Goal: Information Seeking & Learning: Learn about a topic

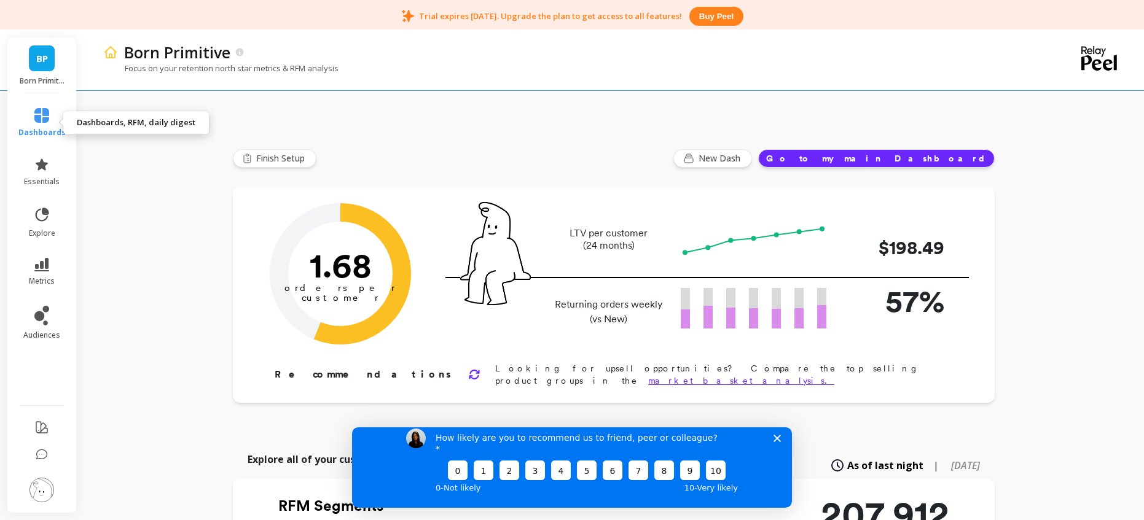
click at [38, 129] on span "dashboards" at bounding box center [41, 133] width 47 height 10
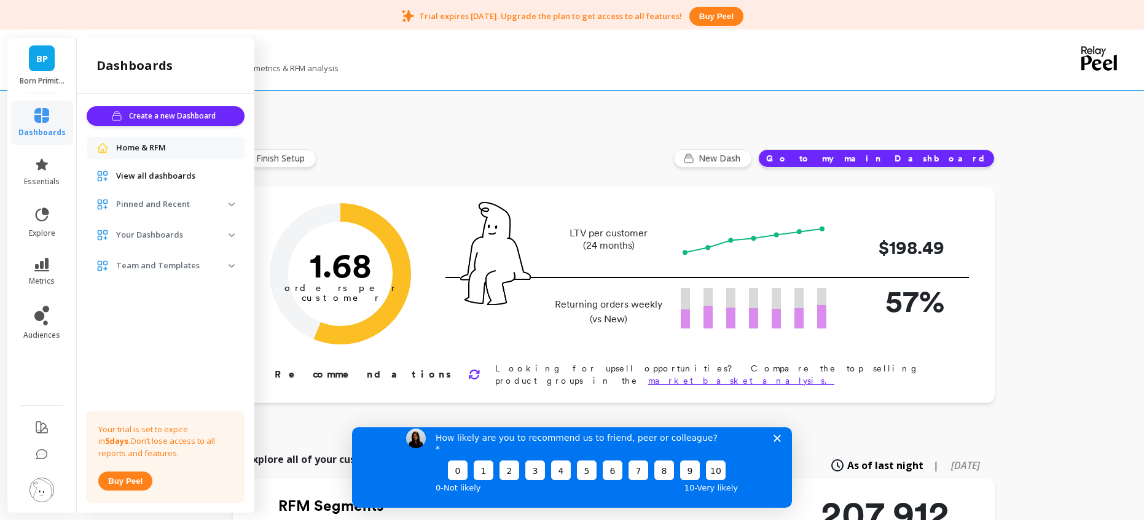
click at [178, 168] on div "View all dashboards" at bounding box center [166, 176] width 158 height 22
click at [175, 180] on span "View all dashboards" at bounding box center [155, 176] width 79 height 12
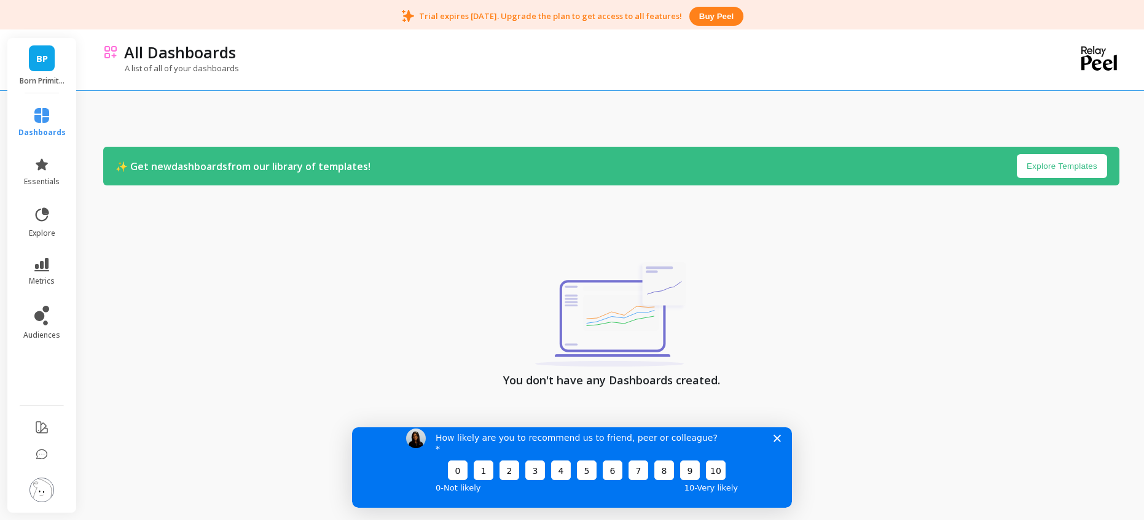
click at [770, 448] on div "How likely are you to recommend us to friend, peer or colleague? 0 1 2 3 4 5 6 …" at bounding box center [572, 462] width 440 height 92
click at [774, 442] on polygon "Close survey" at bounding box center [776, 437] width 7 height 7
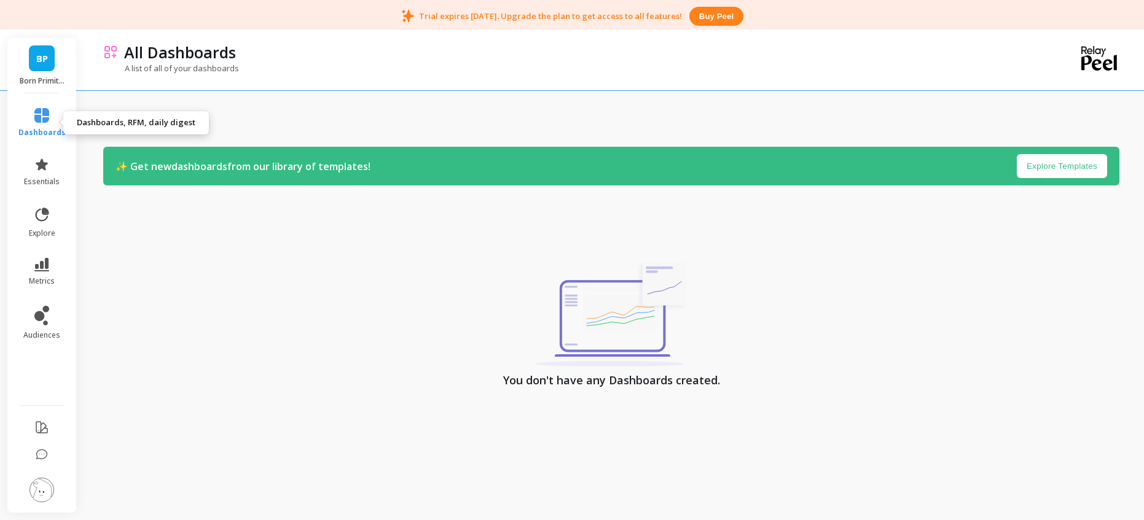
click at [38, 128] on span "dashboards" at bounding box center [41, 133] width 47 height 10
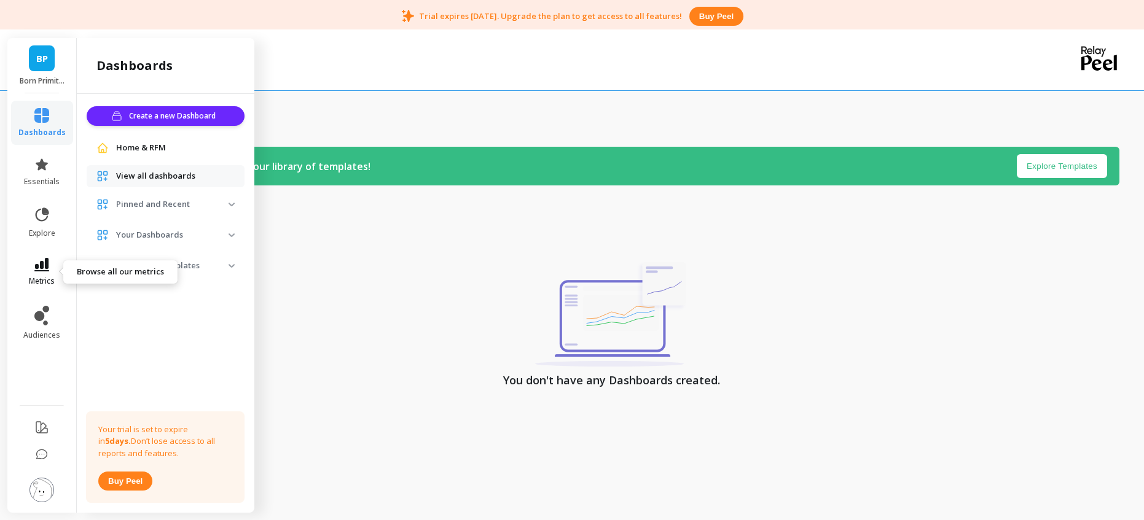
click at [33, 270] on link "metrics" at bounding box center [41, 272] width 47 height 28
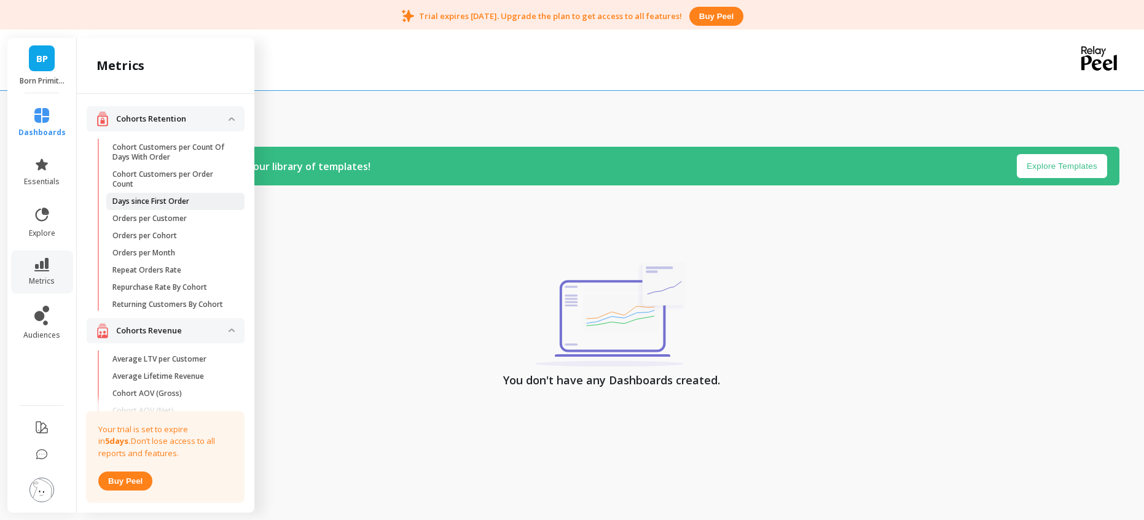
click at [179, 199] on p "Days since First Order" at bounding box center [150, 202] width 77 height 10
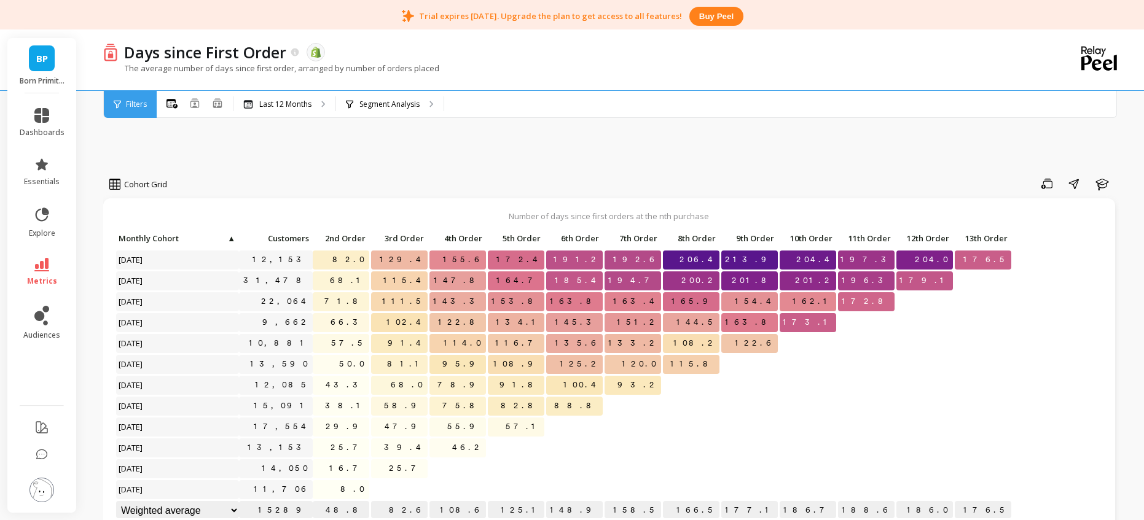
scroll to position [1, 0]
click at [42, 269] on icon at bounding box center [41, 265] width 15 height 14
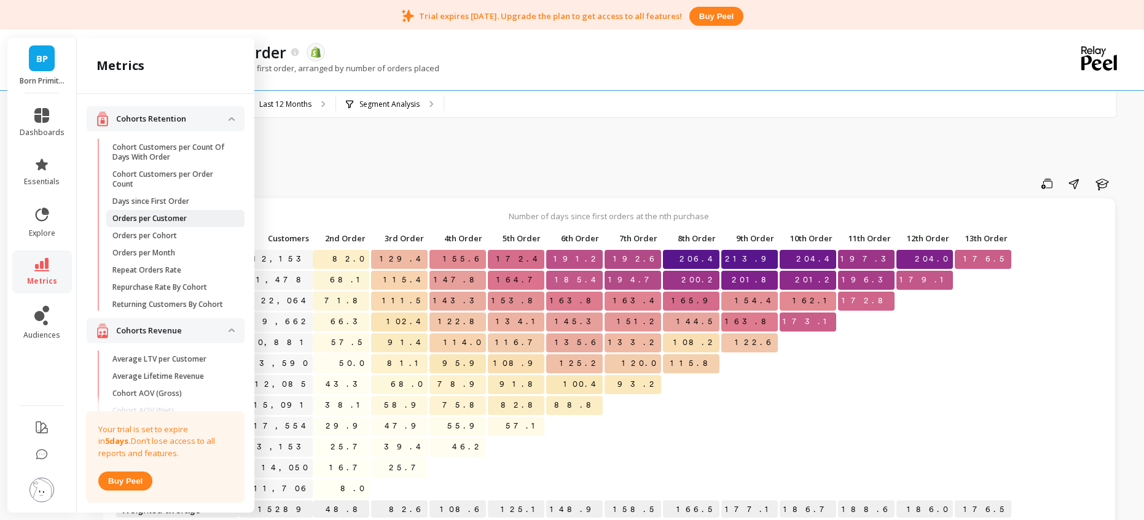
click at [174, 220] on p "Orders per Customer" at bounding box center [149, 219] width 74 height 10
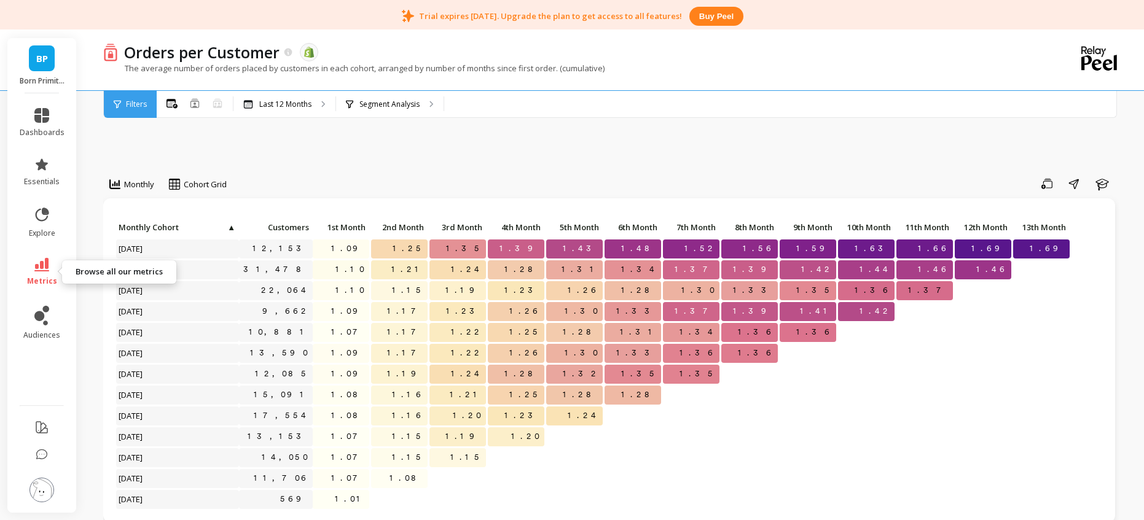
click at [45, 268] on icon at bounding box center [41, 265] width 15 height 14
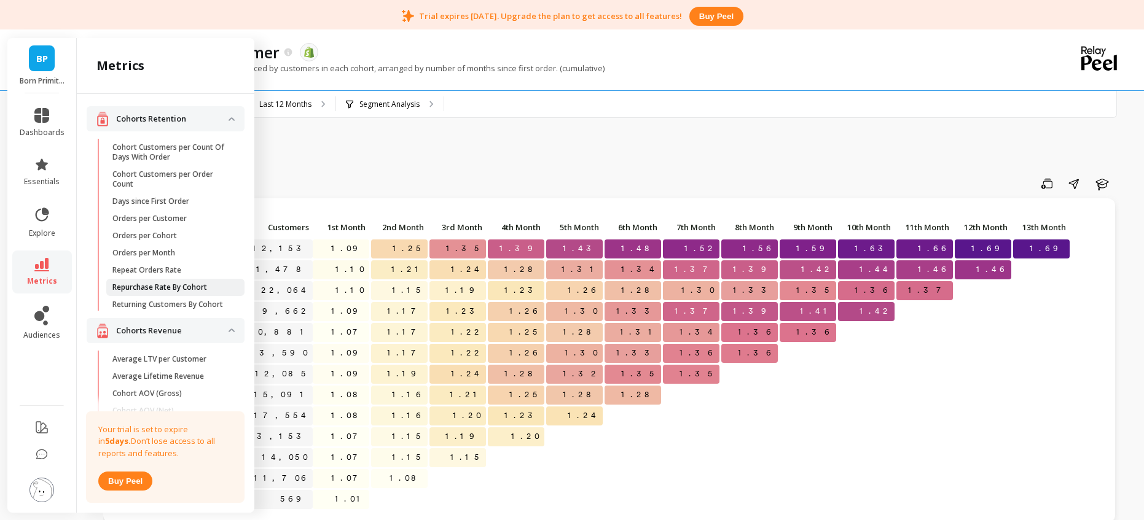
click at [144, 287] on p "Repurchase Rate By Cohort" at bounding box center [159, 288] width 95 height 10
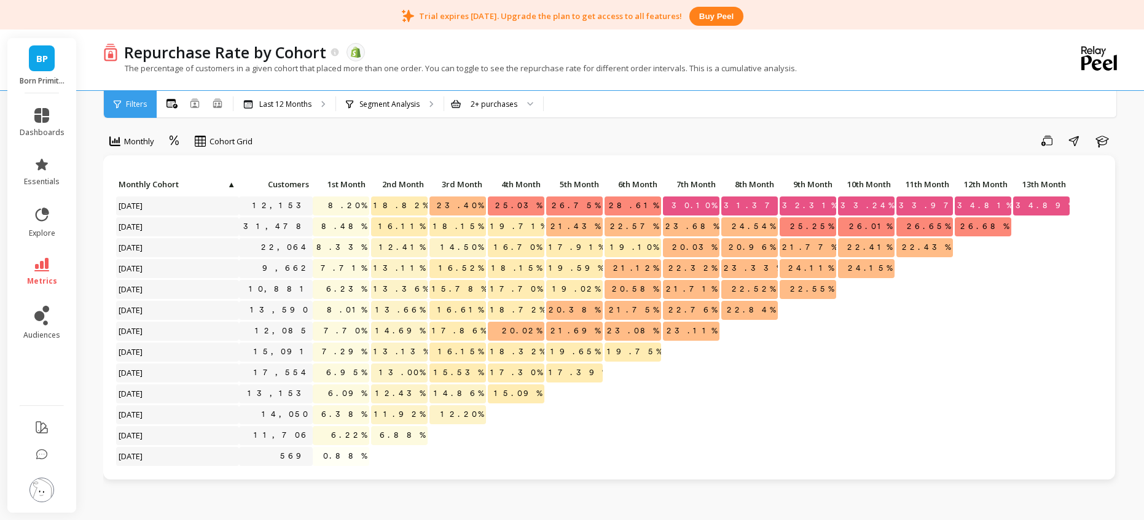
scroll to position [45, 0]
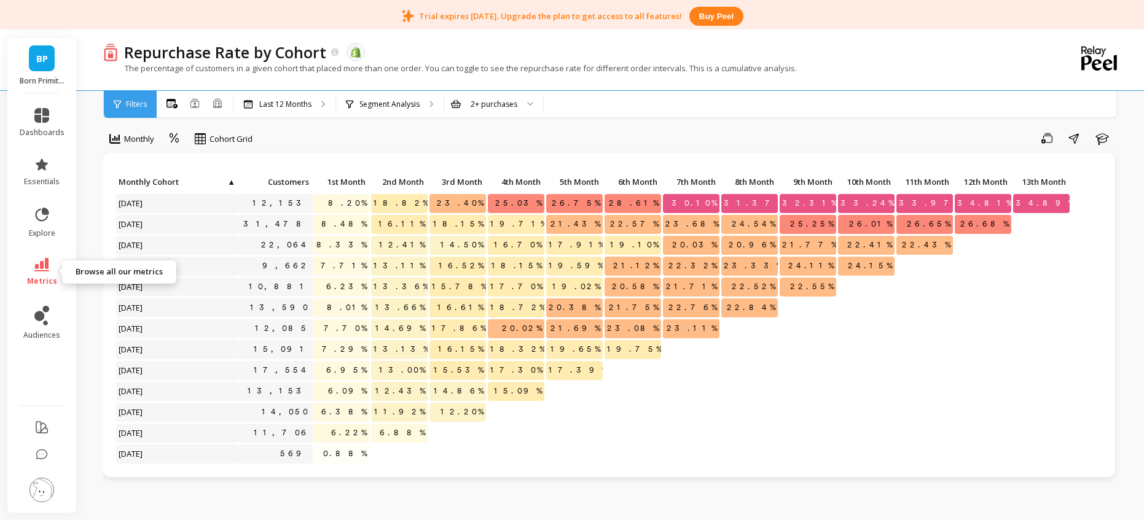
click at [31, 262] on link "metrics" at bounding box center [42, 272] width 45 height 28
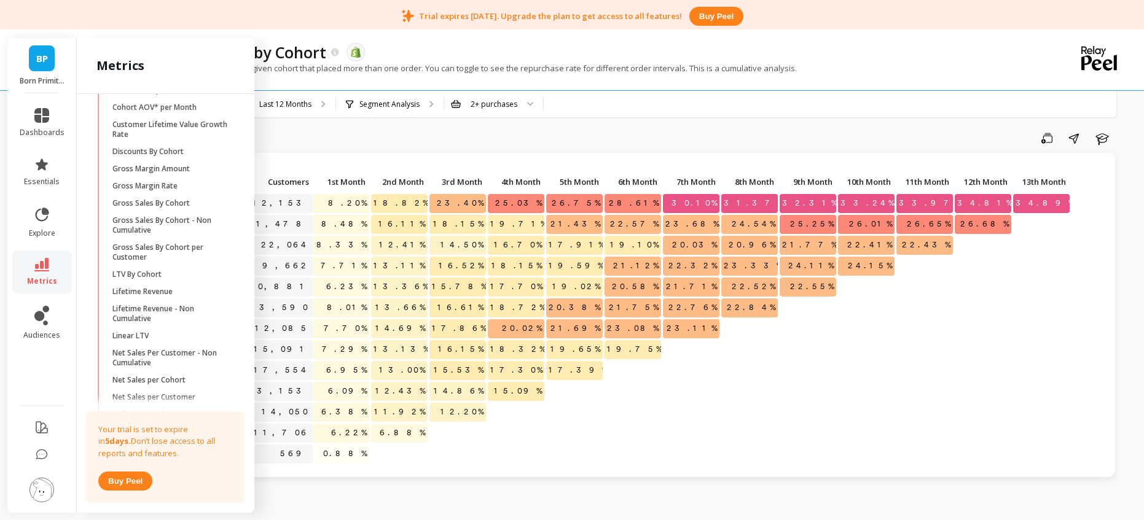
scroll to position [338, 0]
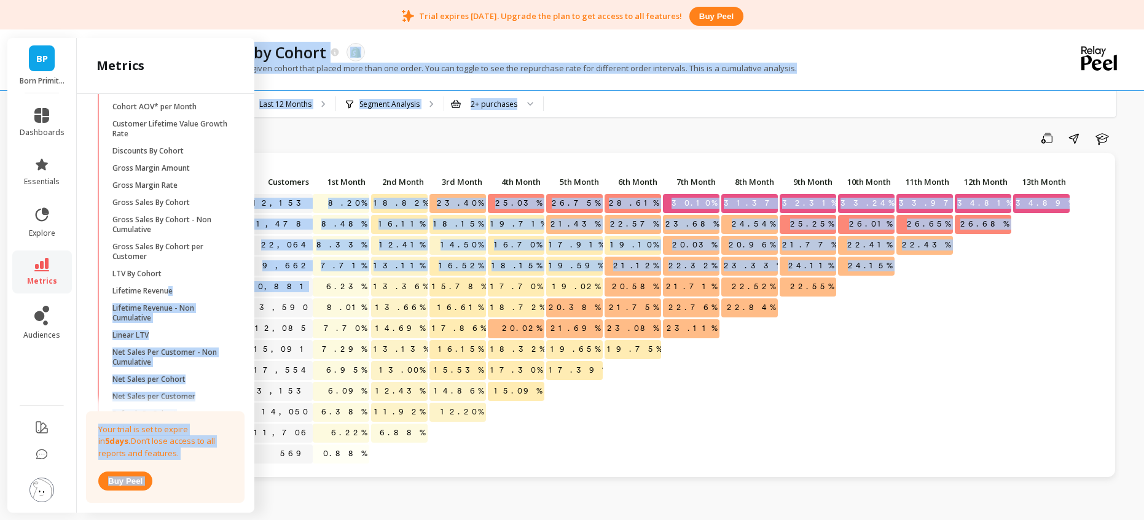
drag, startPoint x: 171, startPoint y: 304, endPoint x: 270, endPoint y: 297, distance: 99.1
click at [270, 297] on div "BP Born Primitive dashboards essentials explore metrics audiences metrics Cohor…" at bounding box center [572, 503] width 1144 height 1034
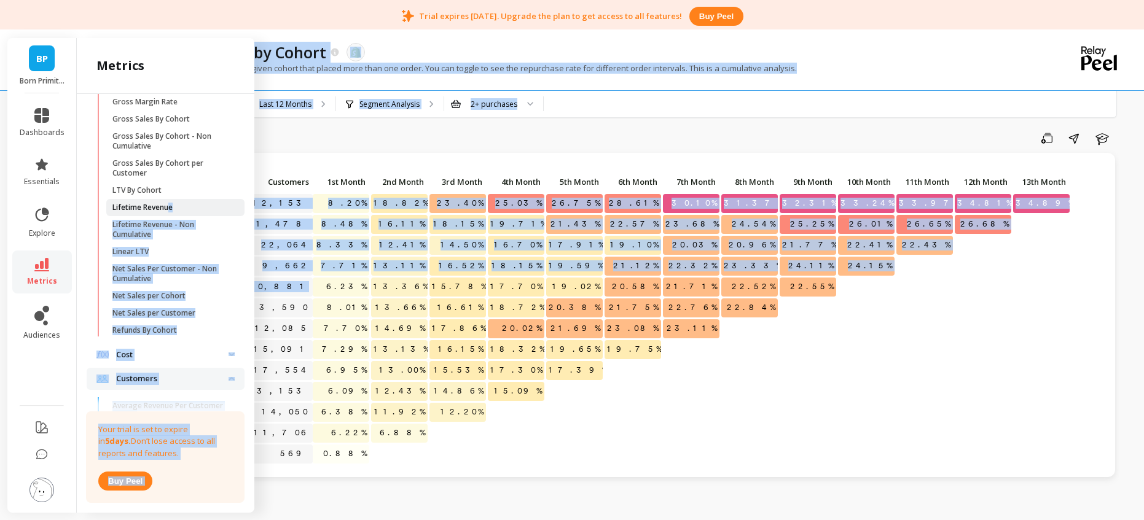
scroll to position [451, 0]
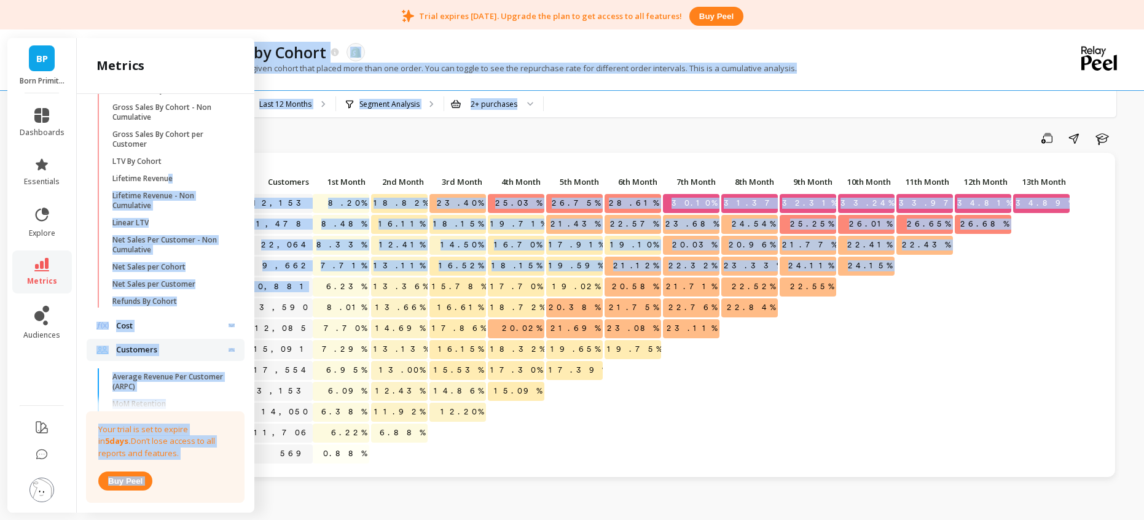
click at [84, 320] on div "Cohorts Retention Cohort Customers per Count Of Days With Order Cohort Customer…" at bounding box center [166, 301] width 178 height 414
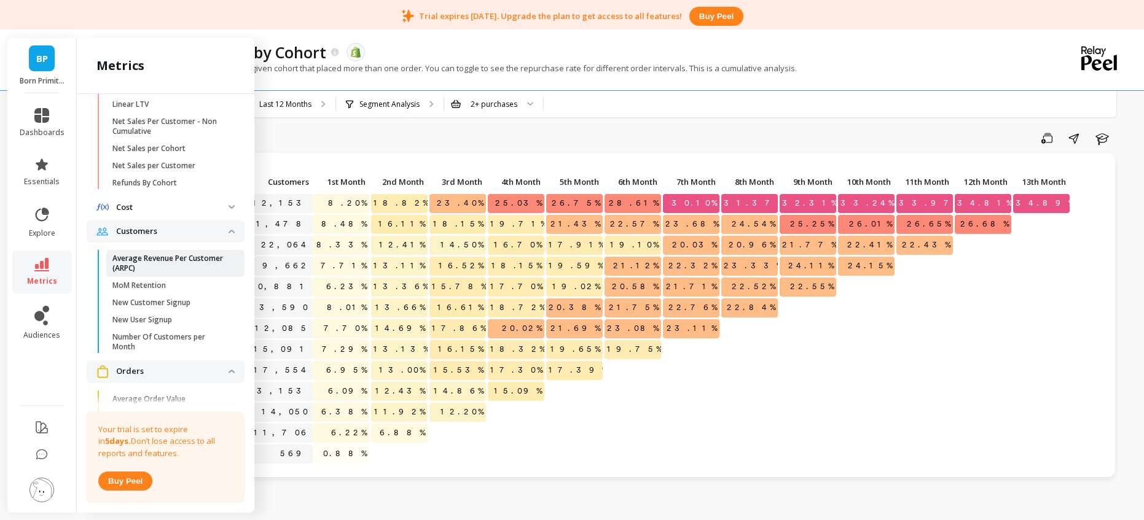
scroll to position [570, 0]
click at [178, 287] on link "MoM Retention" at bounding box center [175, 284] width 138 height 17
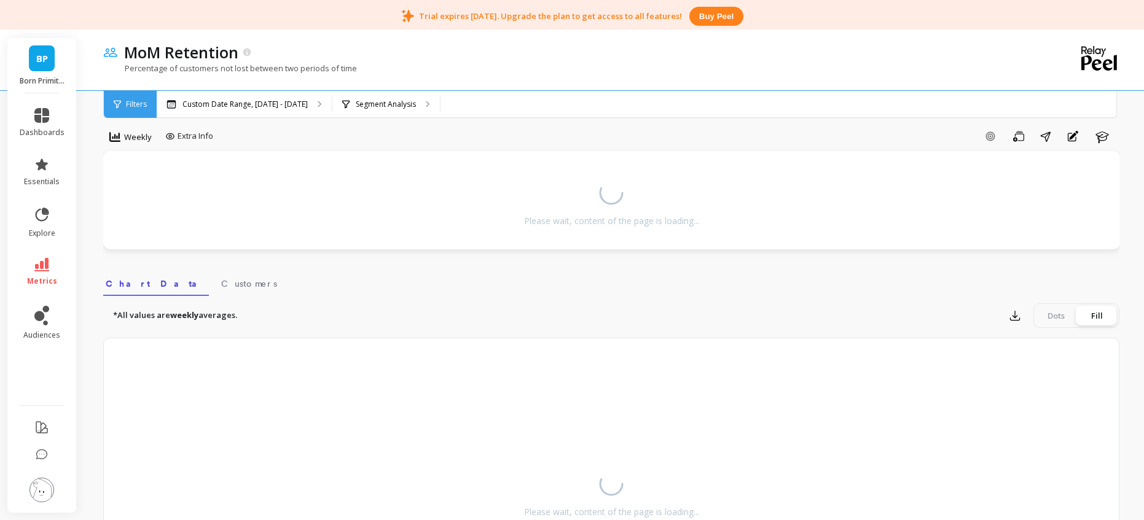
scroll to position [48, 0]
click at [28, 276] on span "metrics" at bounding box center [42, 281] width 30 height 10
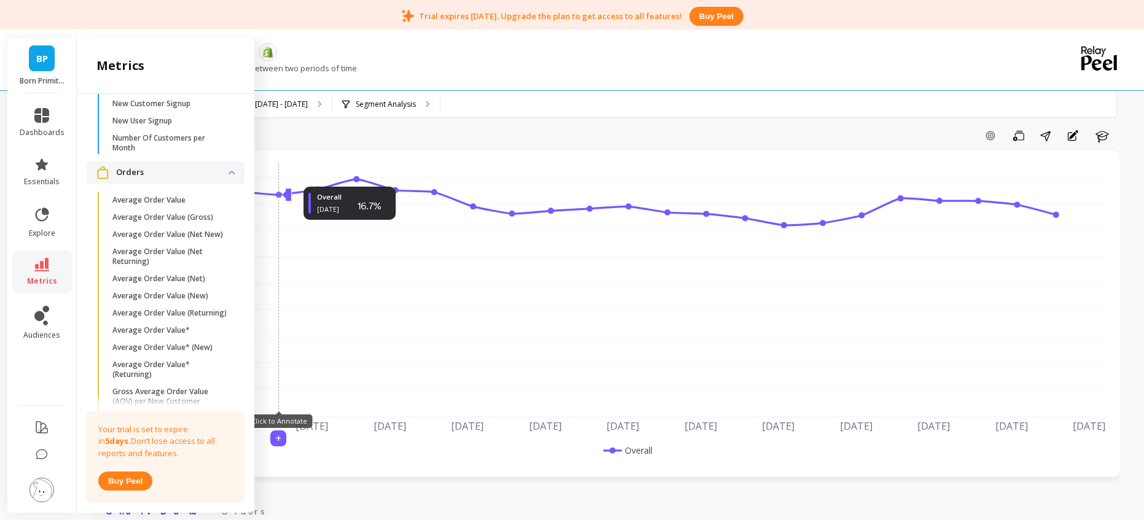
scroll to position [770, 0]
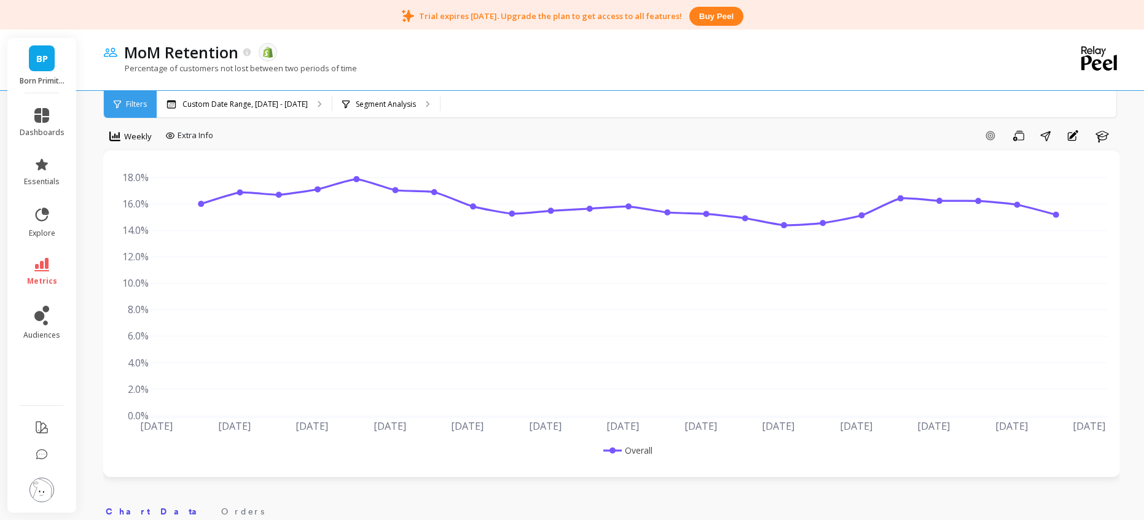
click at [541, 109] on div "Custom Date Range, [DATE] - [DATE] Segment Analysis" at bounding box center [663, 104] width 1012 height 27
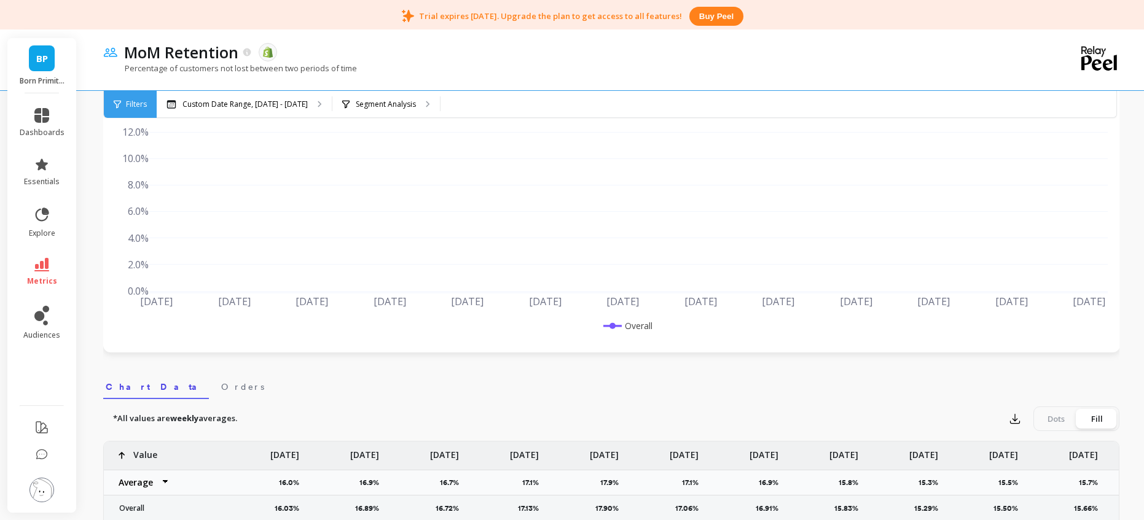
scroll to position [0, 0]
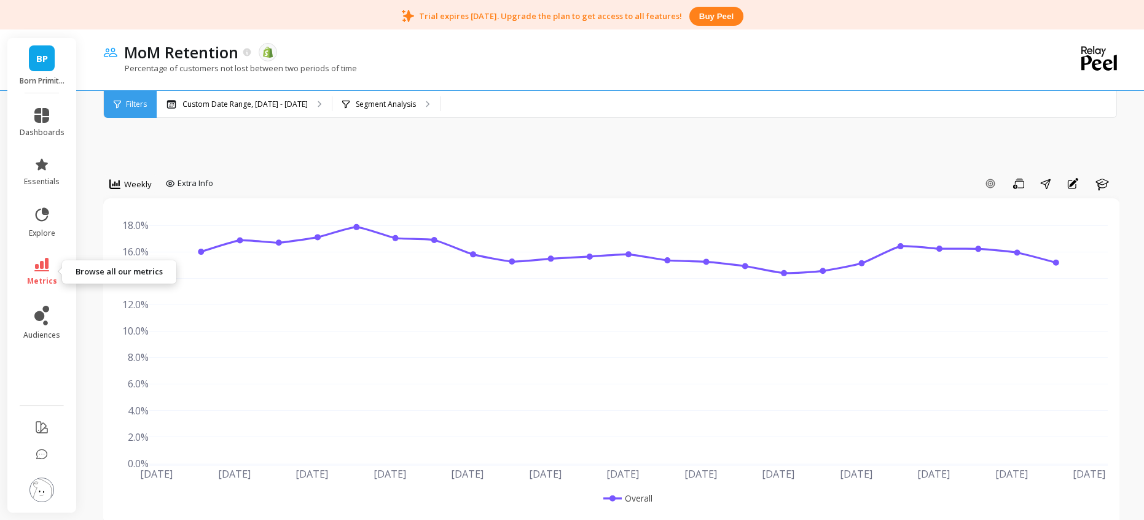
click at [50, 267] on link "metrics" at bounding box center [42, 272] width 45 height 28
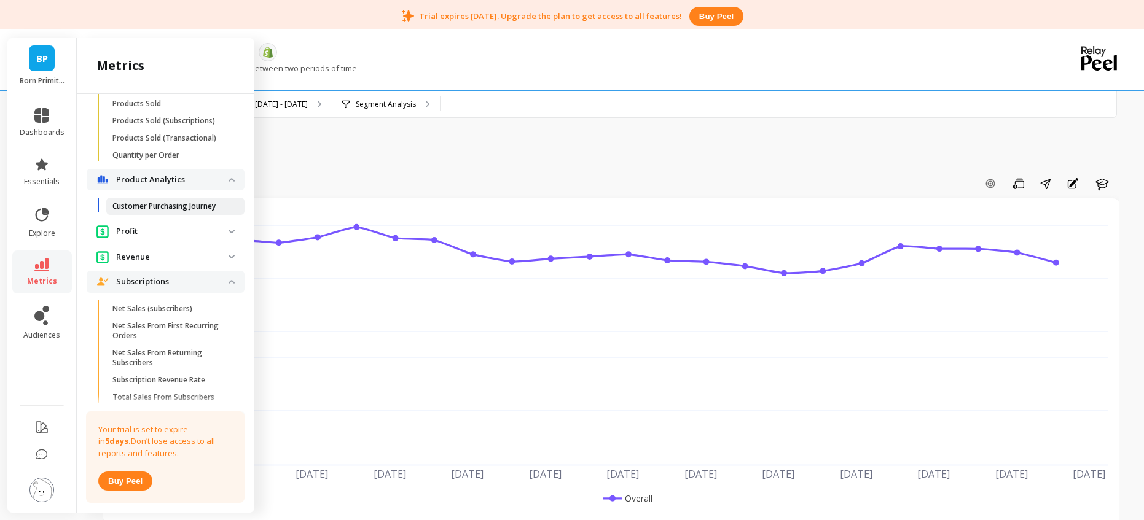
scroll to position [1190, 0]
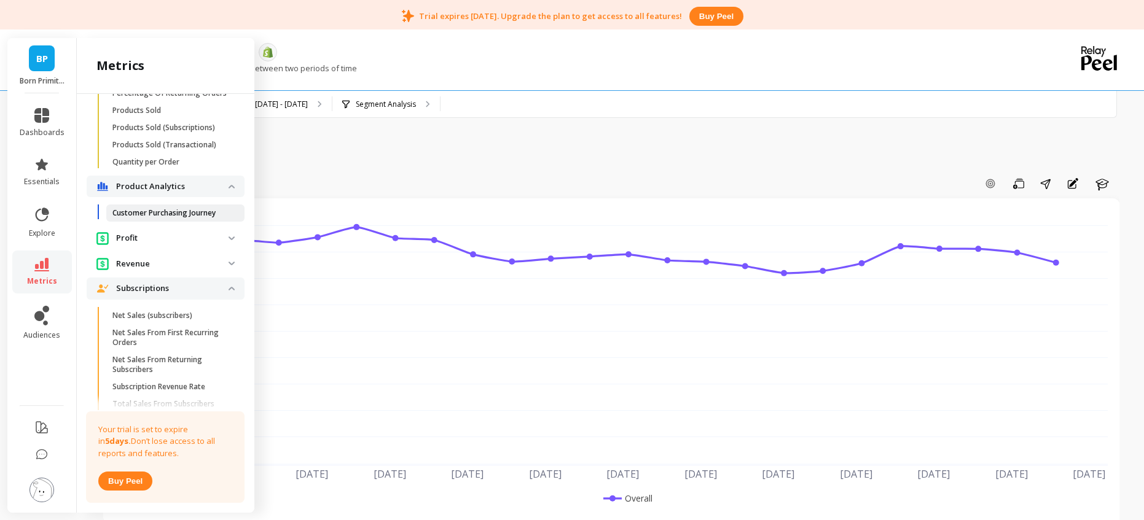
click at [159, 218] on p "Customer Purchasing Journey" at bounding box center [163, 213] width 103 height 10
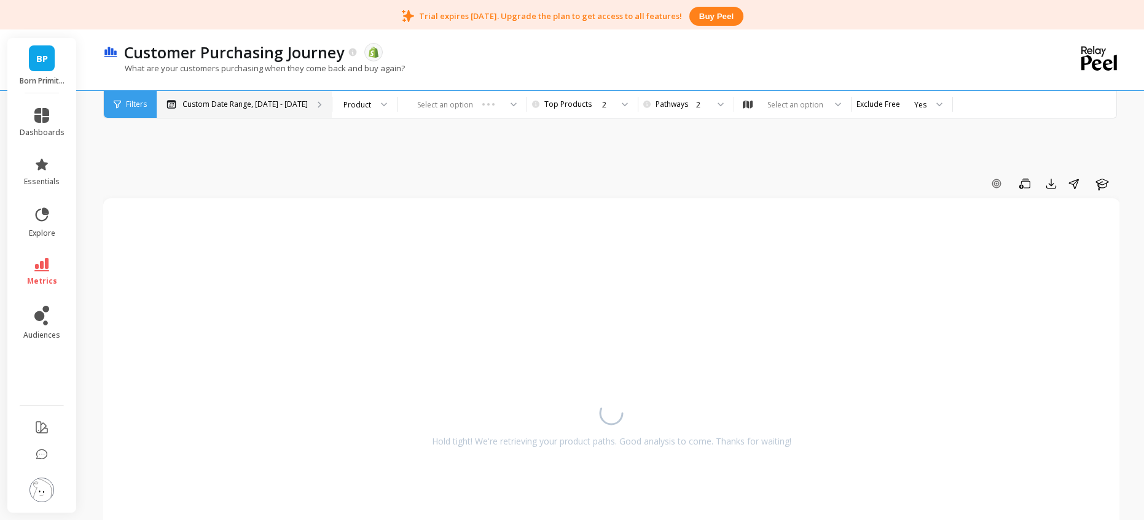
click at [227, 105] on p "Custom Date Range, [DATE] - [DATE]" at bounding box center [244, 105] width 125 height 10
click at [548, 108] on div "2" at bounding box center [568, 105] width 61 height 12
click at [536, 66] on div "What are your customers purchasing when they come back and buy again?" at bounding box center [560, 74] width 915 height 23
